Goal: Task Accomplishment & Management: Manage account settings

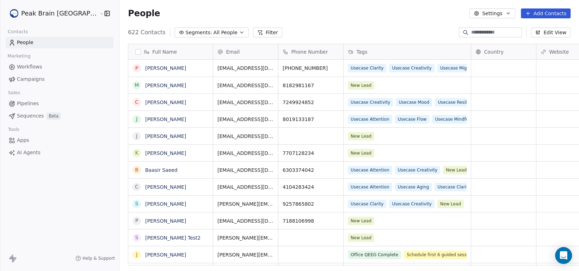
scroll to position [70, 0]
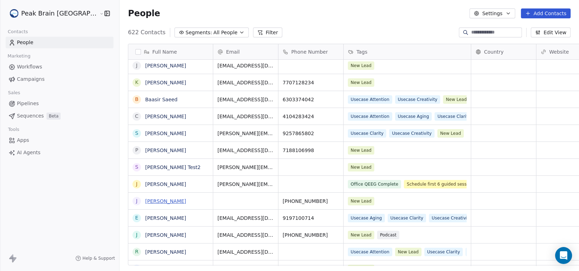
click at [145, 202] on link "[PERSON_NAME]" at bounding box center [165, 201] width 41 height 6
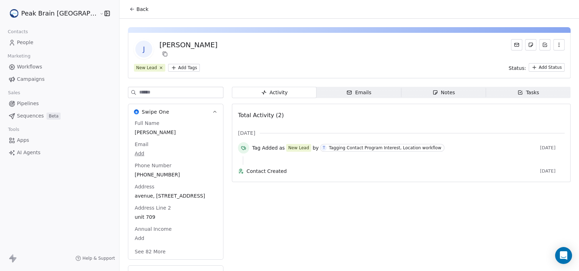
click at [165, 41] on div "[PERSON_NAME]" at bounding box center [188, 45] width 58 height 10
click at [353, 92] on span "Emails Emails" at bounding box center [358, 92] width 85 height 11
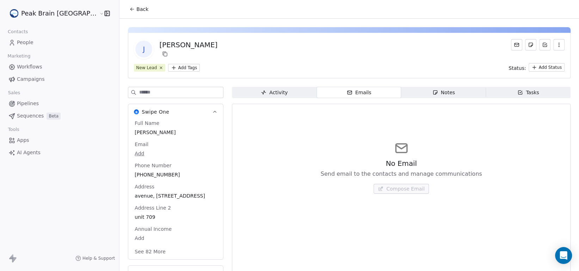
click at [556, 47] on icon "button" at bounding box center [559, 45] width 6 height 6
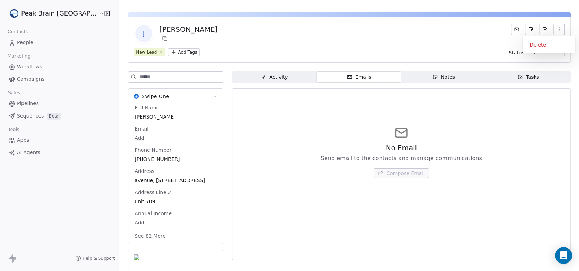
click at [118, 137] on body "Peak Brain [GEOGRAPHIC_DATA] Contacts People Marketing Workflows Campaigns Sale…" at bounding box center [289, 135] width 579 height 271
click at [31, 102] on html "Peak Brain [GEOGRAPHIC_DATA] Contacts People Marketing Workflows Campaigns Sale…" at bounding box center [289, 135] width 579 height 271
click at [31, 102] on span "Pipelines" at bounding box center [28, 103] width 22 height 7
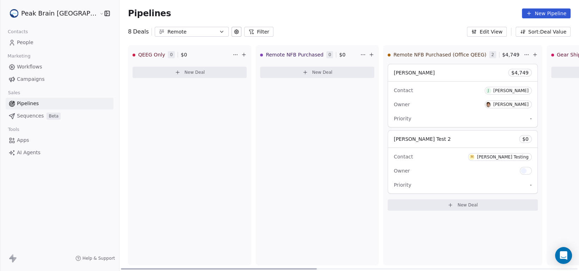
click at [426, 111] on div "Contact [PERSON_NAME] Owner [PERSON_NAME] Priority -" at bounding box center [462, 103] width 149 height 45
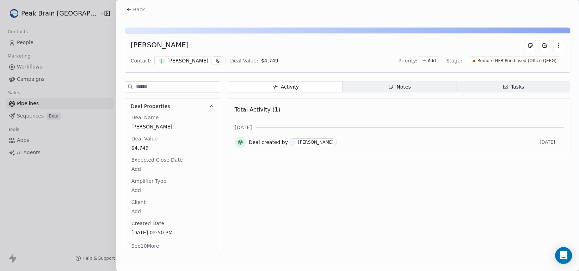
click at [167, 61] on div "[PERSON_NAME]" at bounding box center [187, 60] width 41 height 7
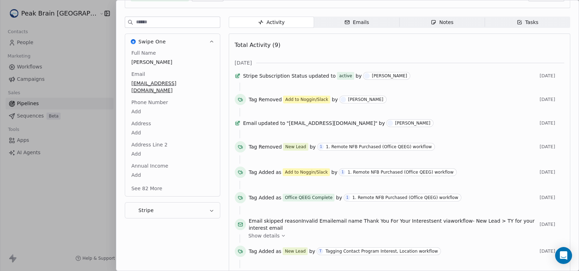
scroll to position [101, 0]
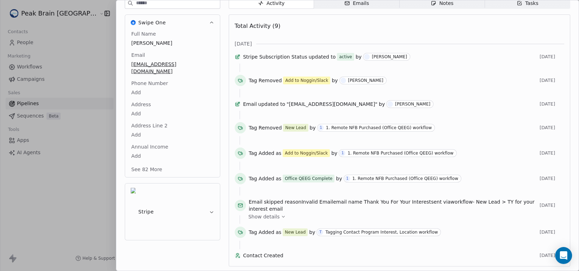
click at [274, 213] on span "Show details" at bounding box center [263, 216] width 31 height 7
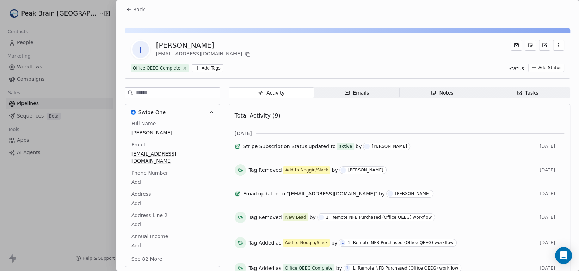
drag, startPoint x: 209, startPoint y: 45, endPoint x: 154, endPoint y: 41, distance: 55.4
click at [154, 41] on div "J [PERSON_NAME] [EMAIL_ADDRESS][DOMAIN_NAME]" at bounding box center [192, 49] width 122 height 20
copy div "[PERSON_NAME]"
